Goal: Transaction & Acquisition: Download file/media

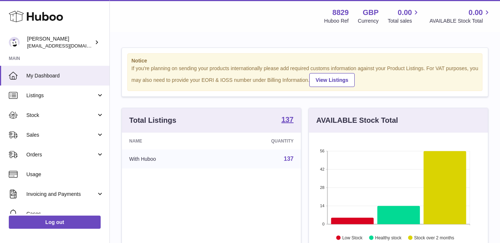
scroll to position [114, 179]
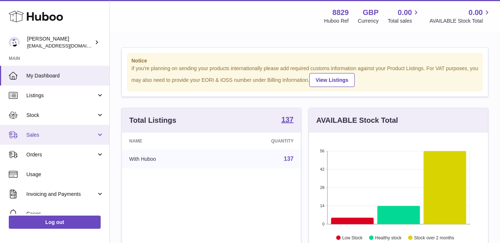
click at [44, 128] on link "Sales" at bounding box center [54, 135] width 109 height 20
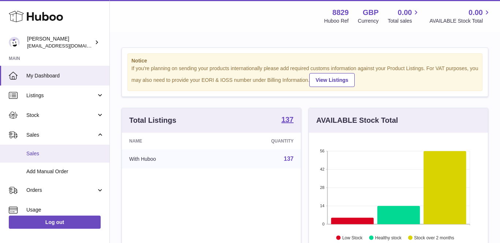
click at [44, 155] on span "Sales" at bounding box center [65, 153] width 78 height 7
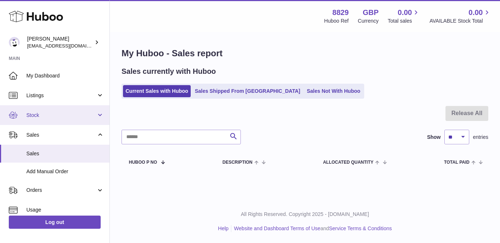
click at [36, 113] on span "Stock" at bounding box center [61, 115] width 70 height 7
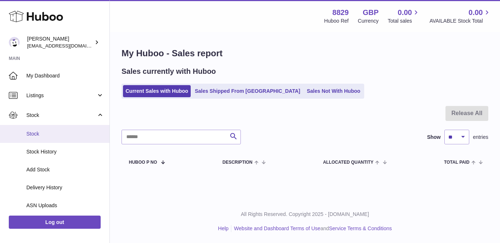
click at [43, 133] on span "Stock" at bounding box center [65, 134] width 78 height 7
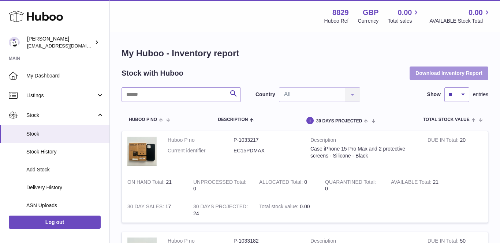
click at [432, 71] on button "Download Inventory Report" at bounding box center [448, 73] width 79 height 13
